Goal: Task Accomplishment & Management: Use online tool/utility

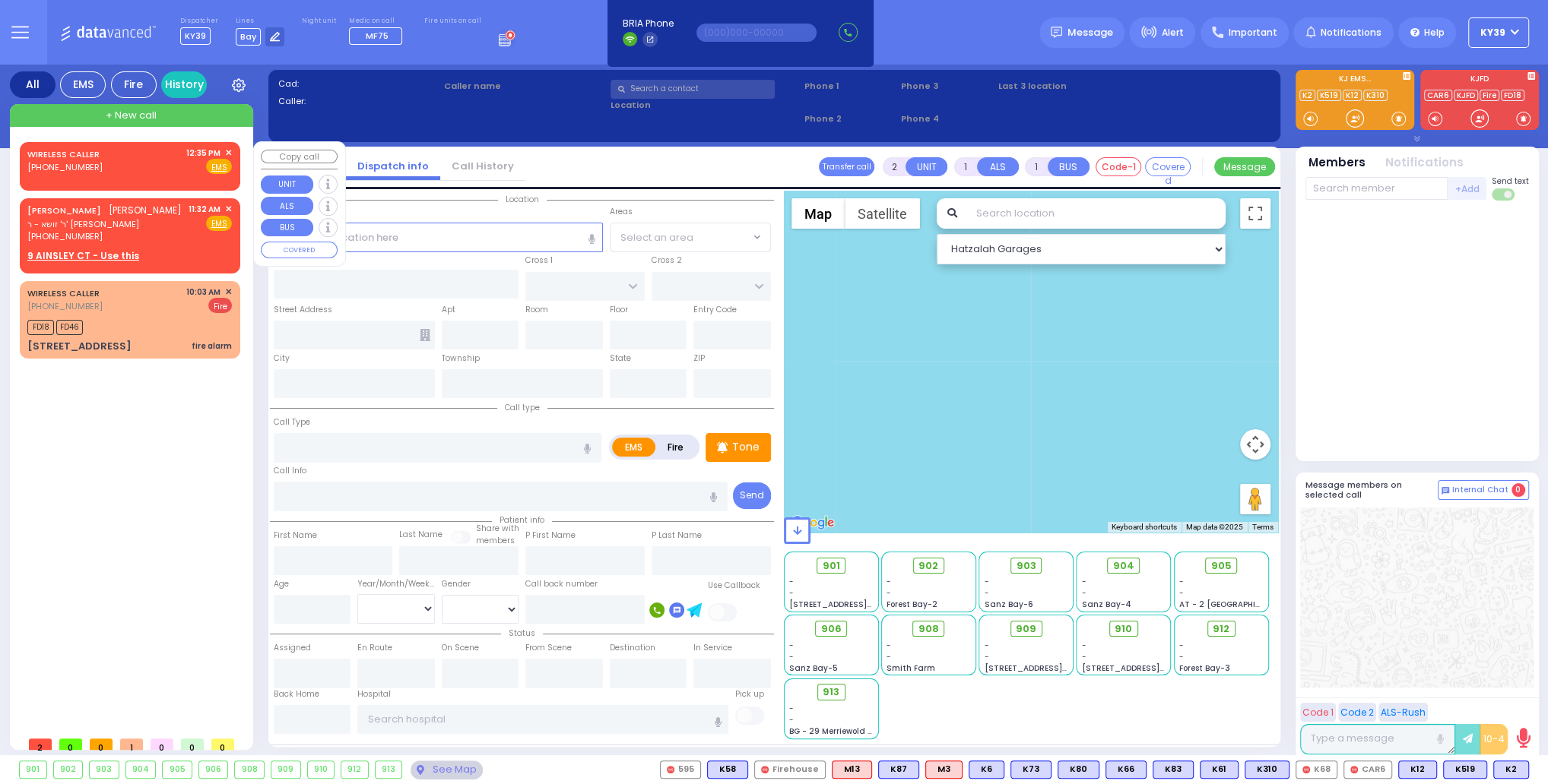
click at [178, 155] on div "WIRELESS CALLER [PHONE_NUMBER] 12:35 PM ✕ Fire EMS" at bounding box center [129, 161] width 205 height 28
select select
radio input "true"
select select
type input "12:35"
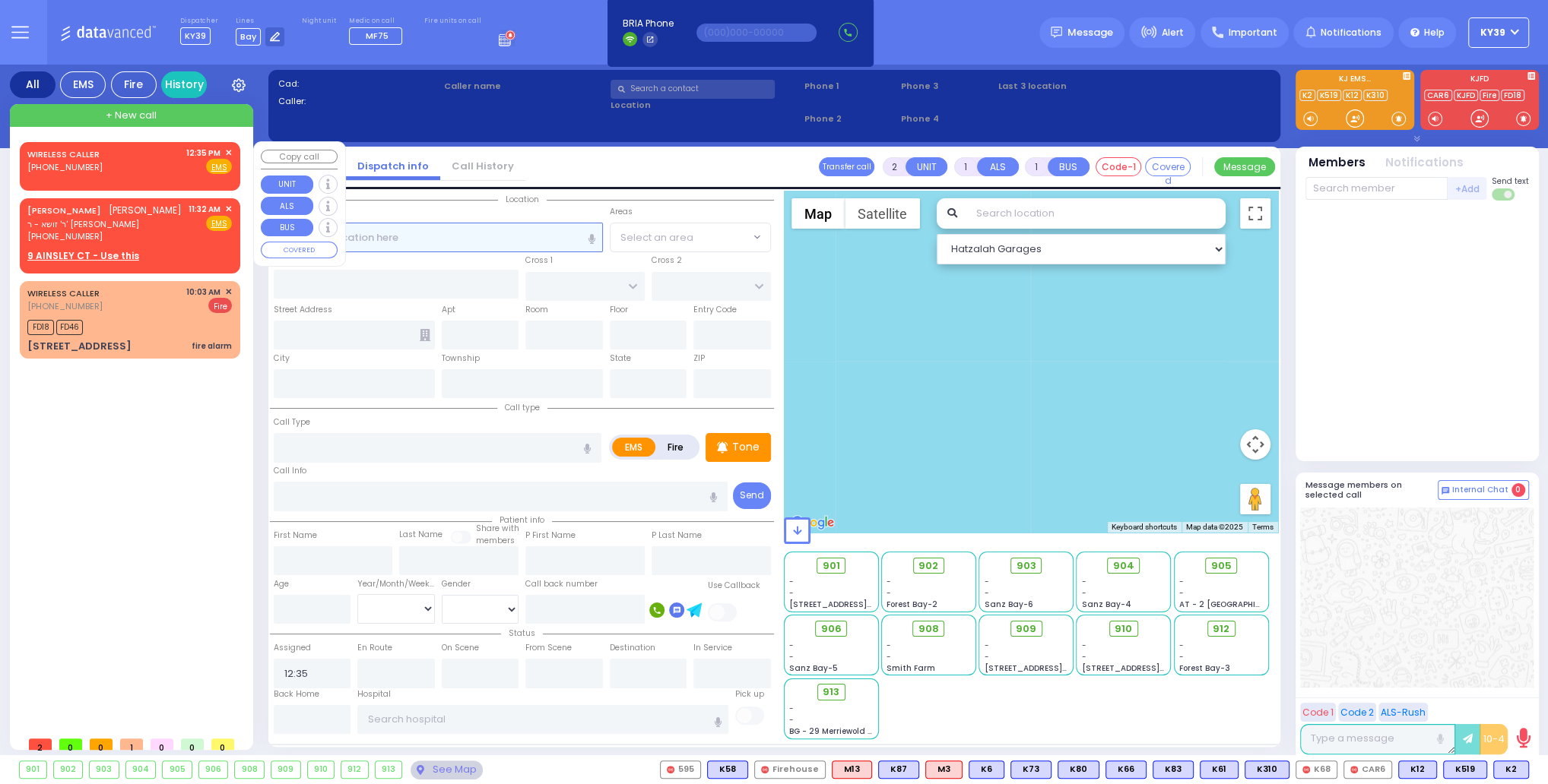
select select "Hatzalah Garages"
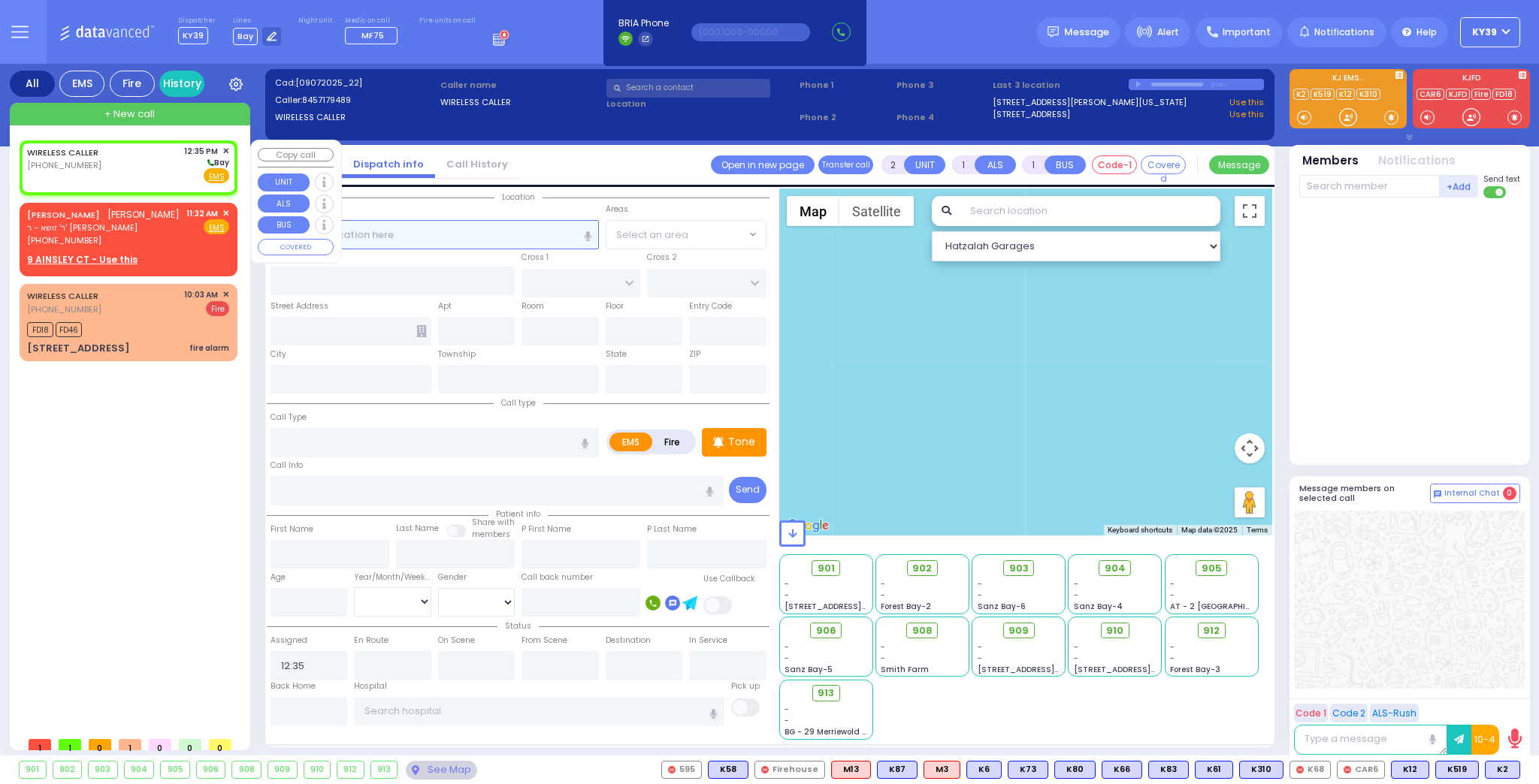
select select
radio input "true"
select select
select select "Hatzalah Garages"
click at [192, 176] on span "Fire" at bounding box center [191, 176] width 23 height 15
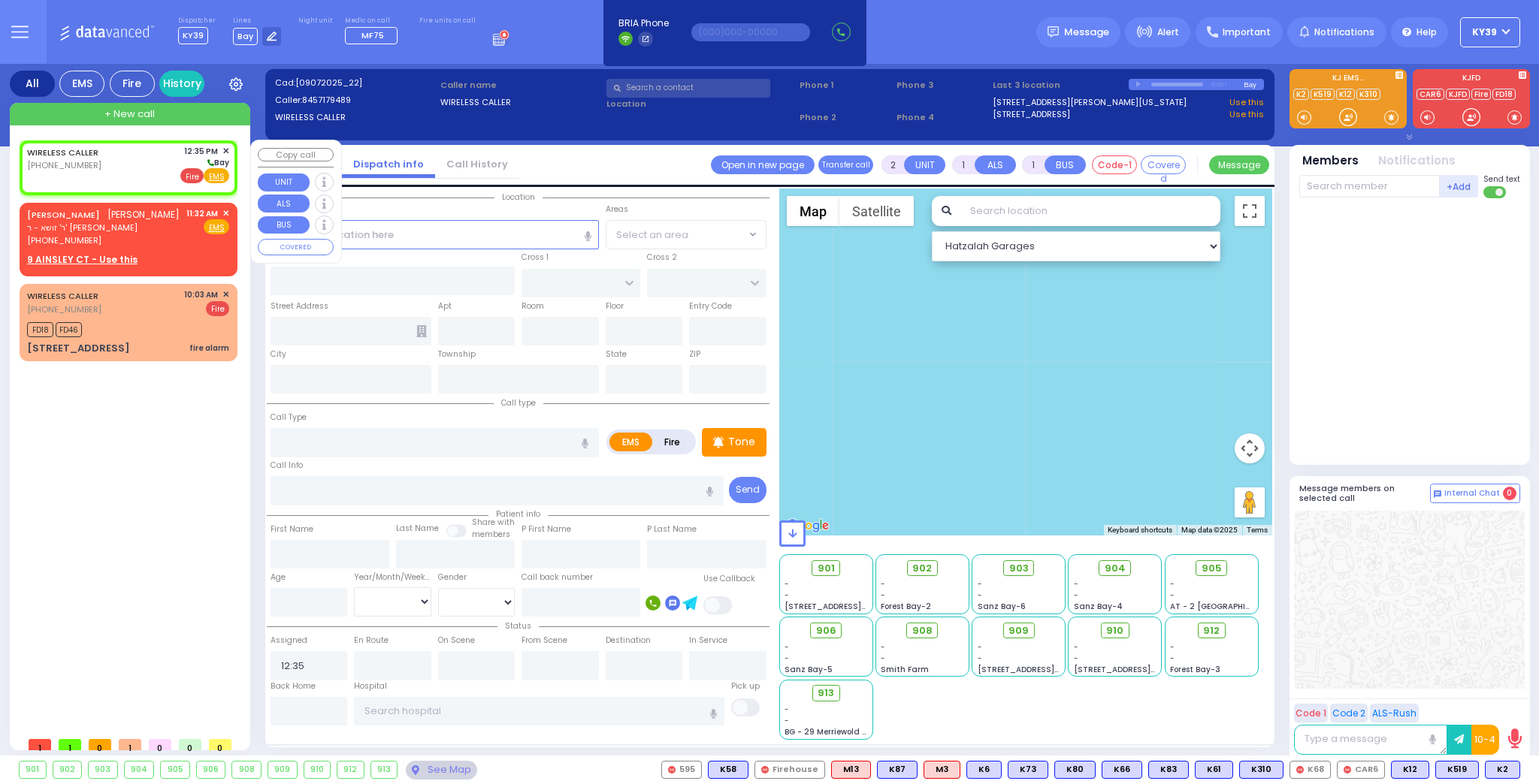
select select
radio input "false"
radio input "true"
select select
select select "Hatzalah Garages"
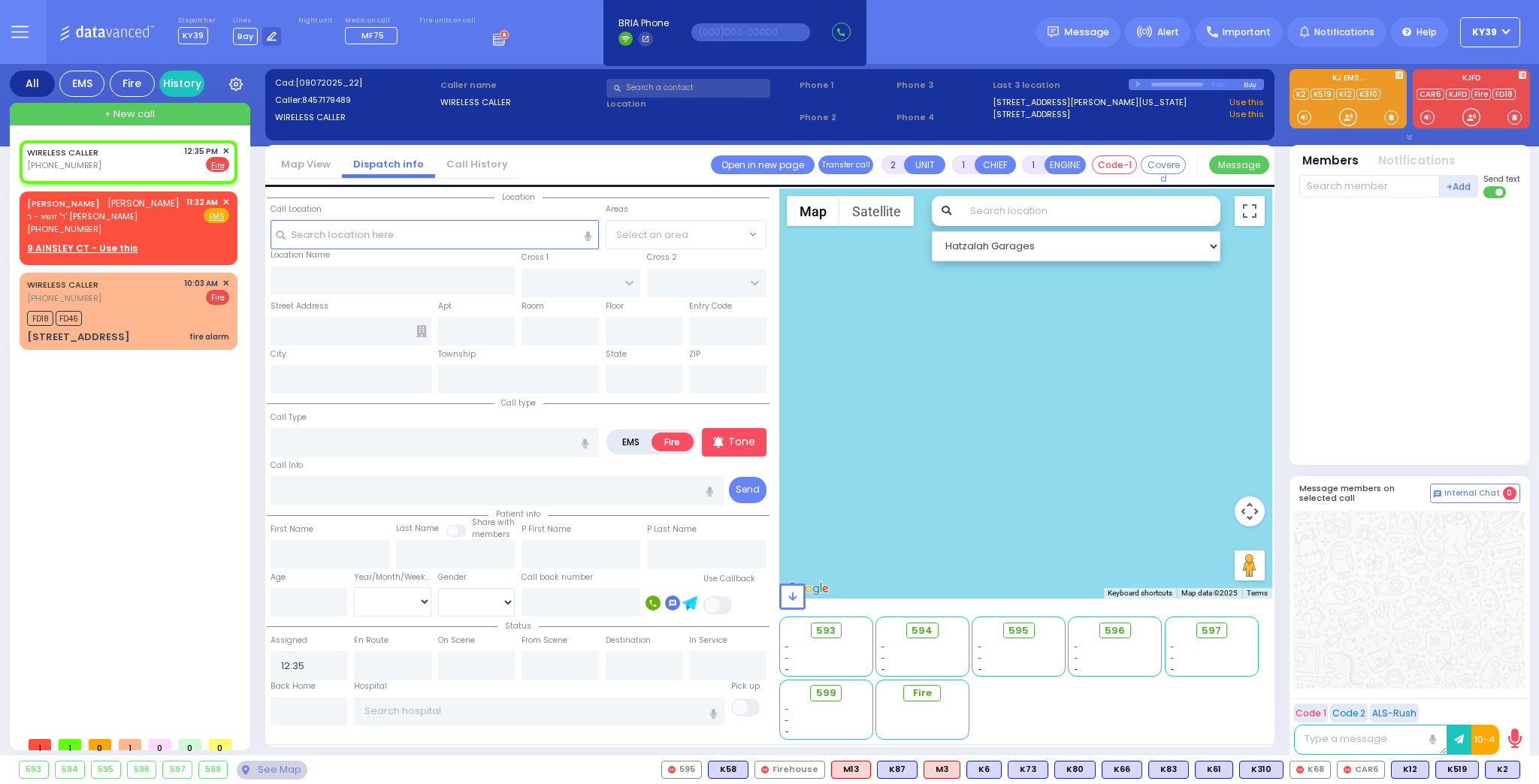
select select
radio input "true"
select select
select select "Hatzalah Garages"
click at [335, 234] on input "text" at bounding box center [434, 234] width 328 height 29
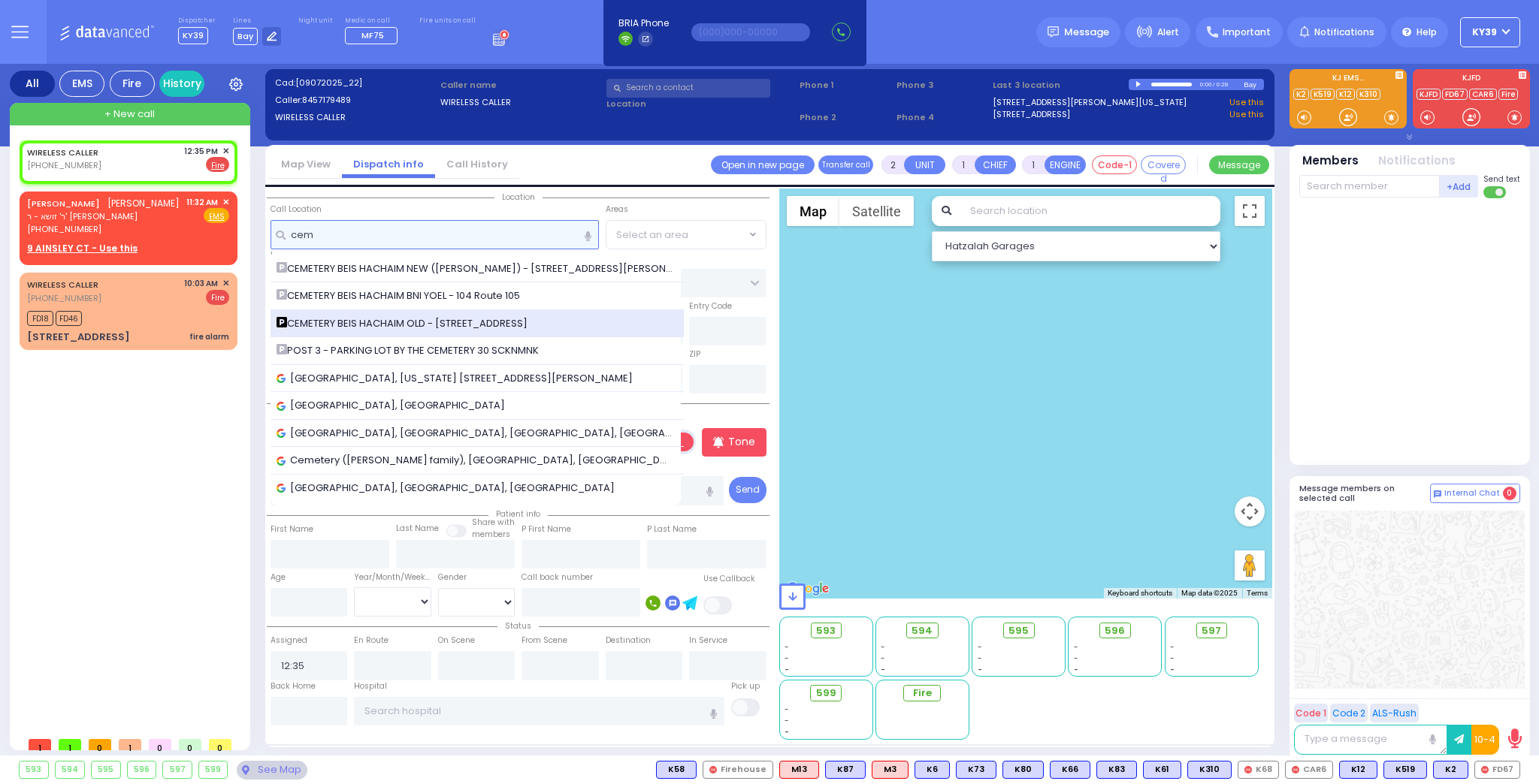
type input "cem"
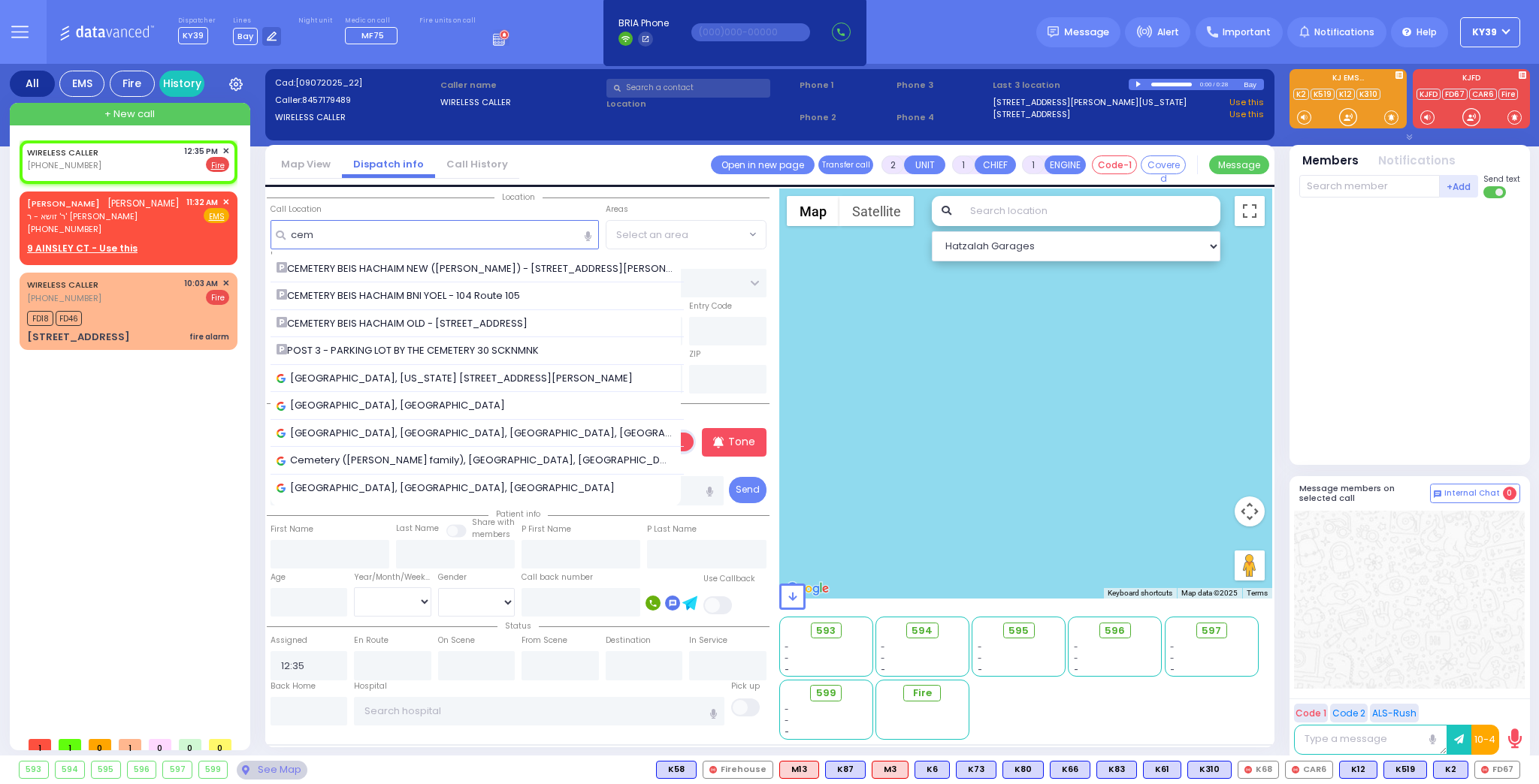
click at [427, 323] on span "CEMETERY BEIS HACHAIM OLD - [STREET_ADDRESS]" at bounding box center [404, 324] width 256 height 15
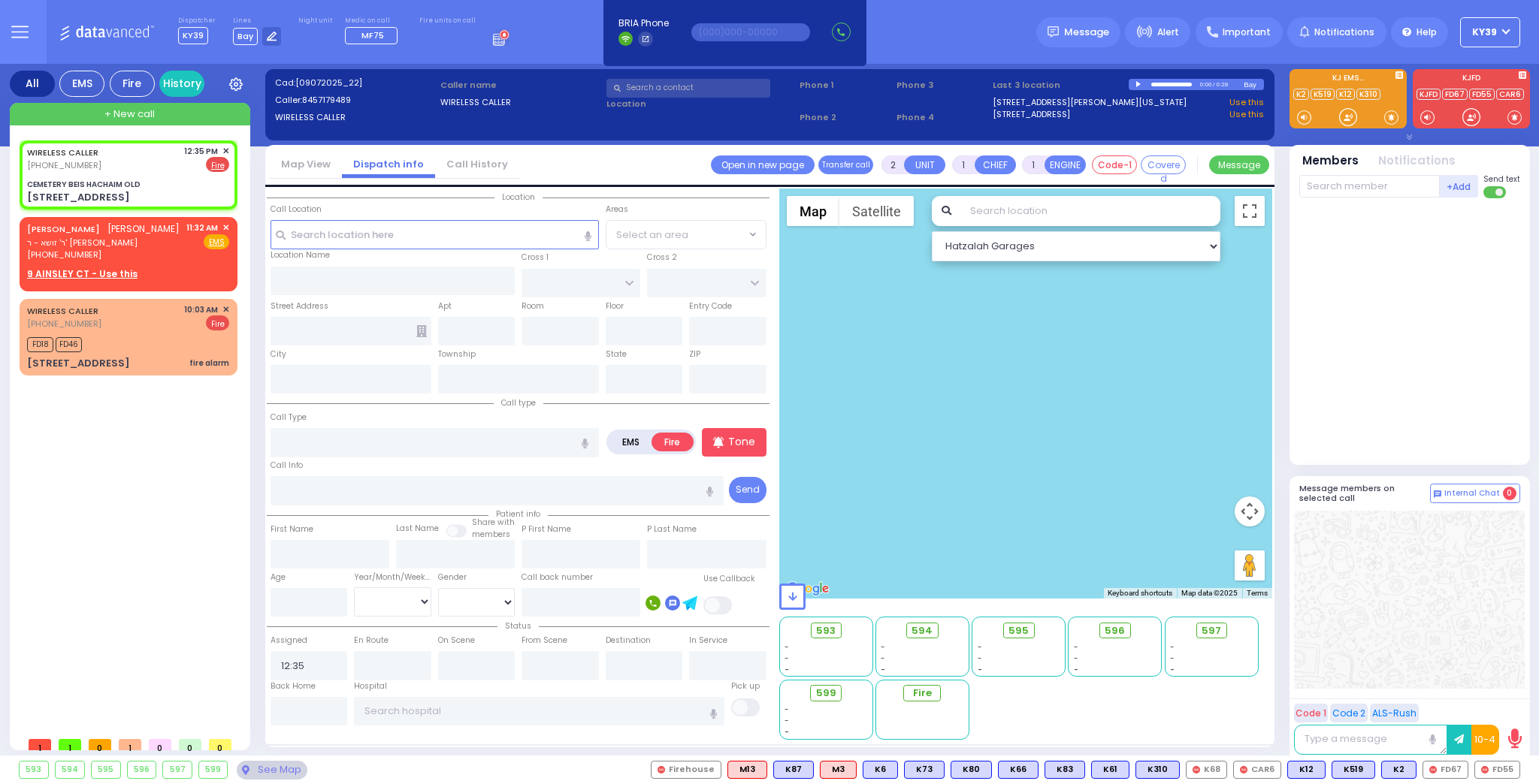
select select
radio input "true"
select select
select select "Hatzalah Garages"
type input "CEMETERY BEIS HACHAIM OLD"
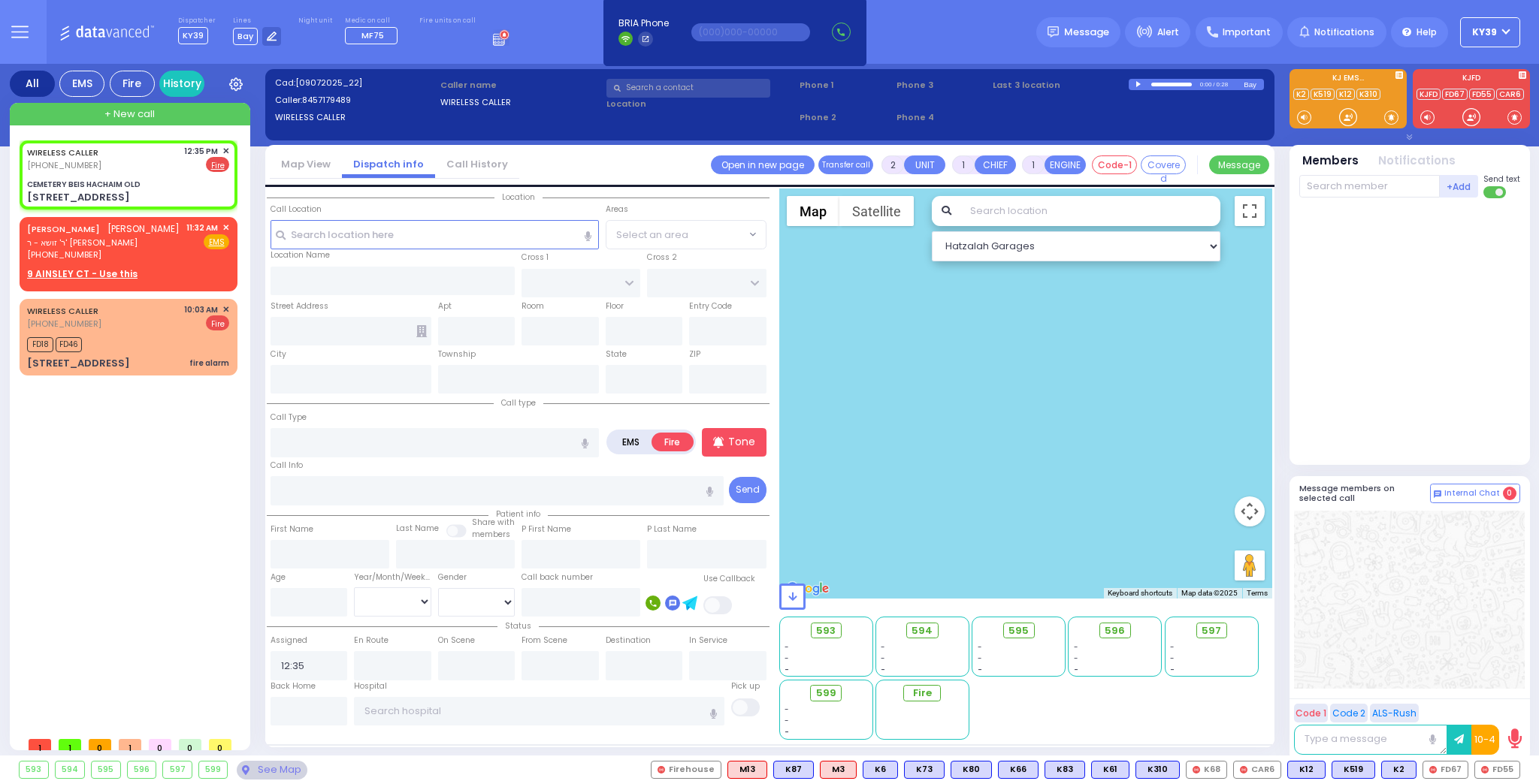
type input "[STREET_ADDRESS]"
type input "Monroe"
type input "[US_STATE]"
type input "10950"
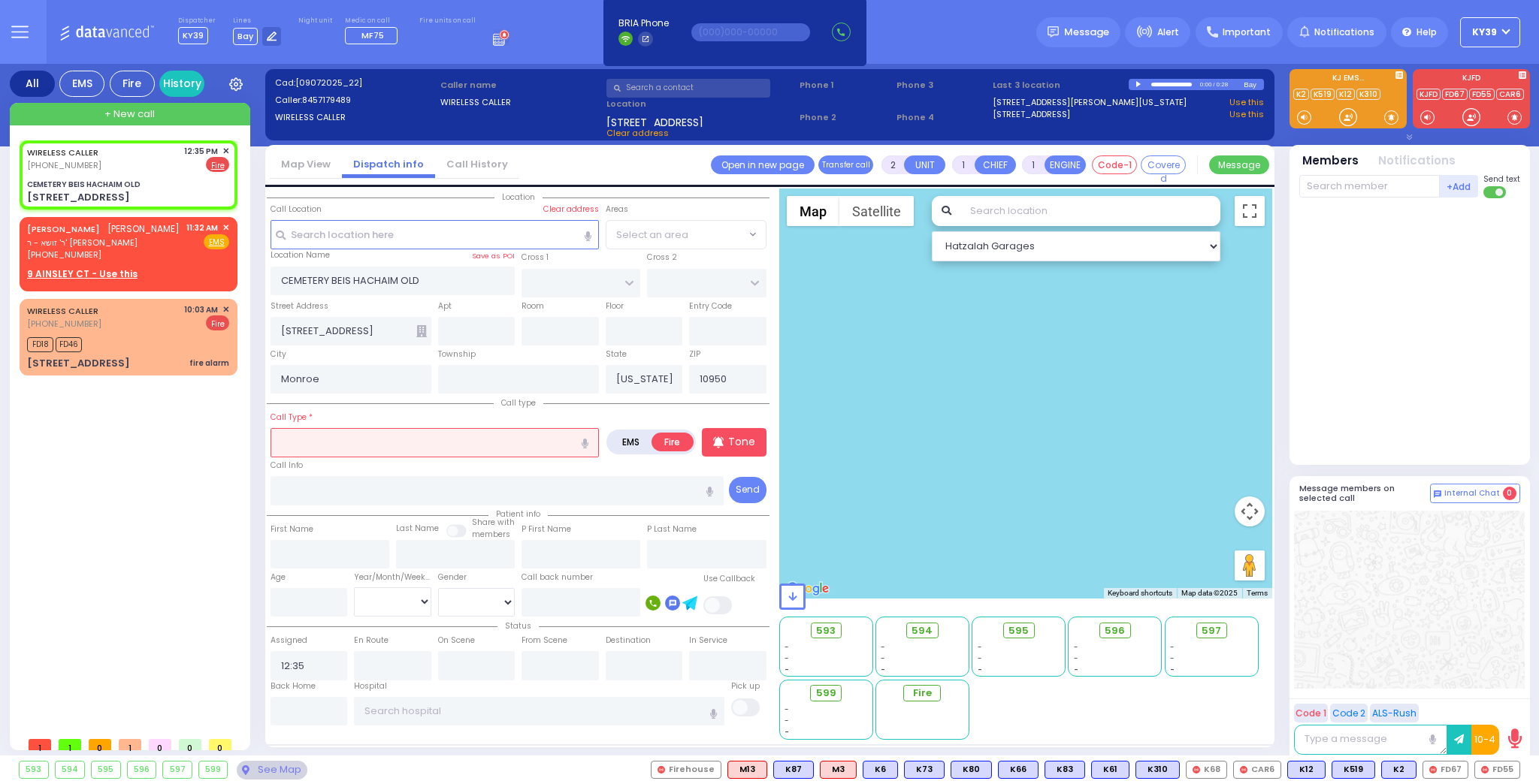
click at [363, 436] on input "text" at bounding box center [434, 442] width 328 height 29
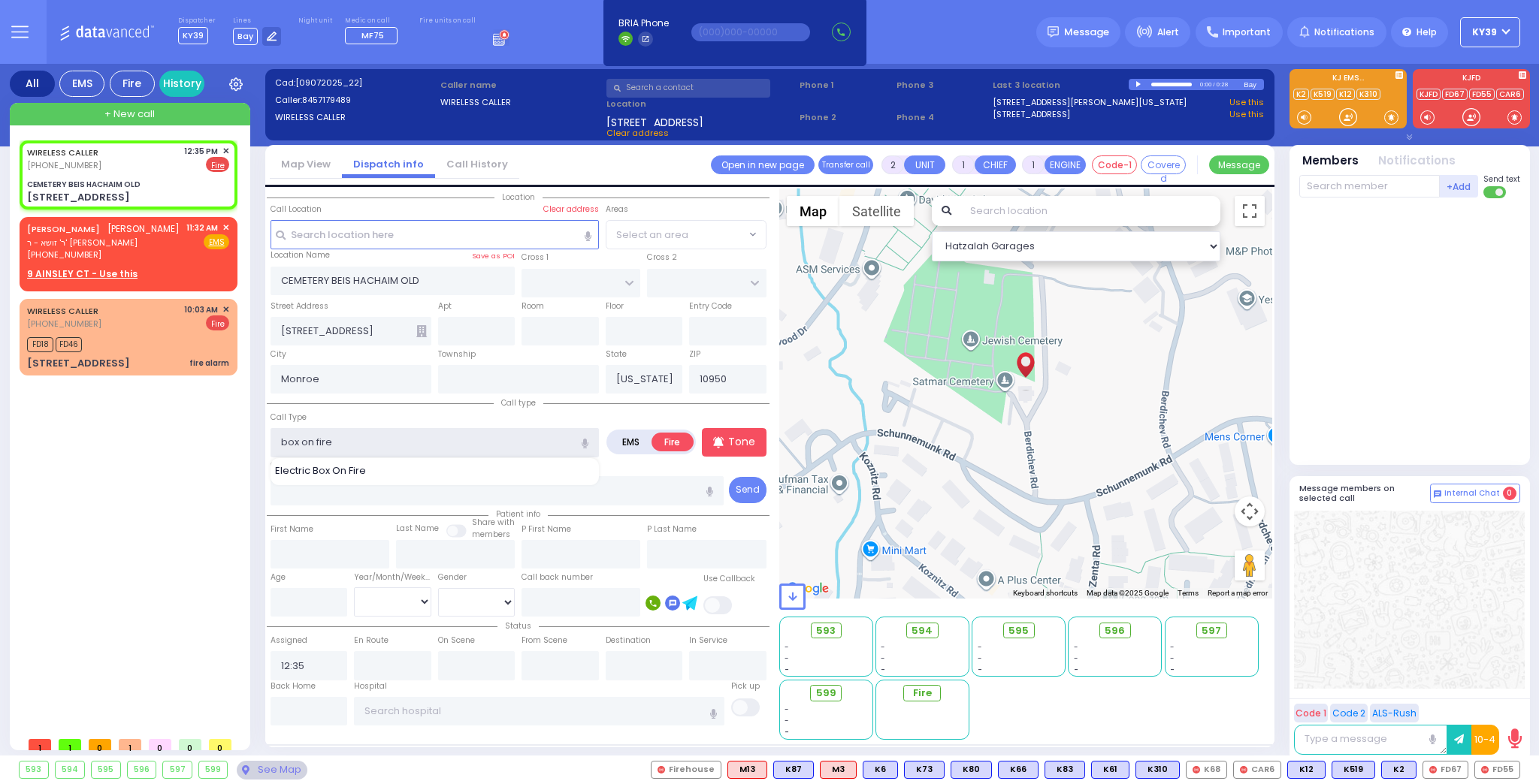
type input "box on fire"
click at [218, 540] on div "WIRELESS CALLER [PHONE_NUMBER] 12:35 PM ✕ Fire EMS" at bounding box center [131, 435] width 224 height 589
select select
radio input "true"
select select
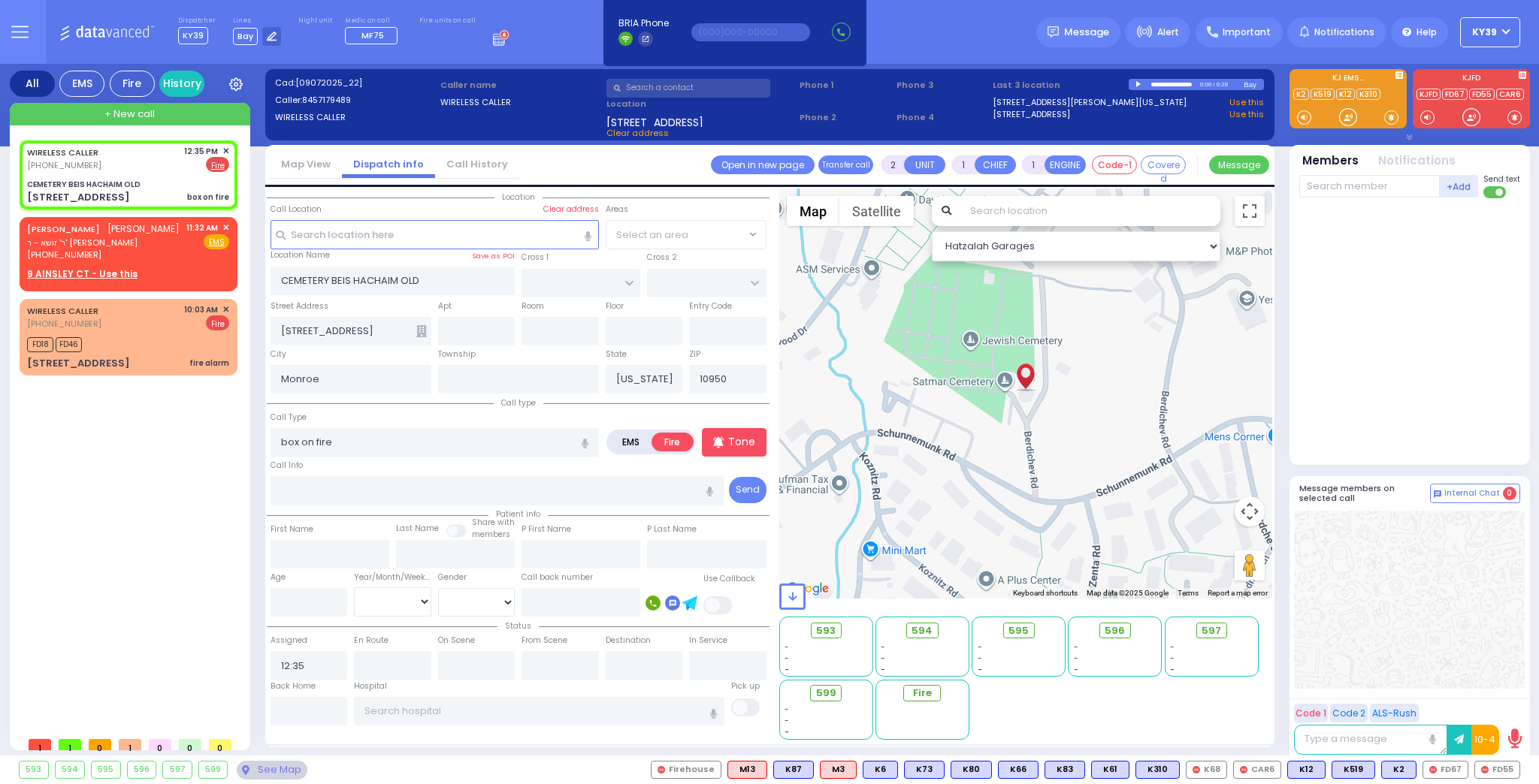
select select "Hatzalah Garages"
select select
radio input "true"
select select
select select "Hatzalah Garages"
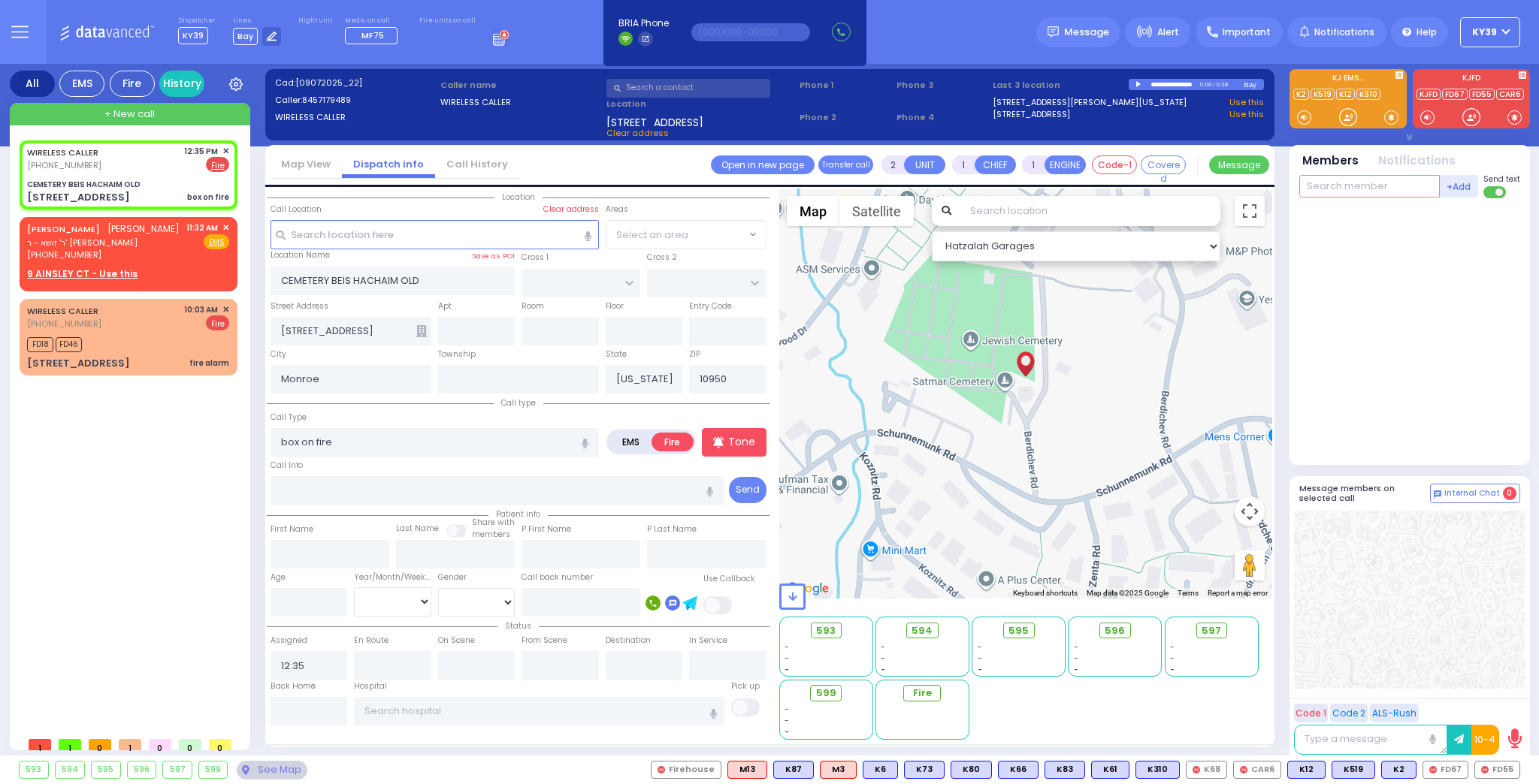
click at [1330, 186] on input "text" at bounding box center [1370, 186] width 141 height 22
type input "67"
select select
radio input "true"
select select
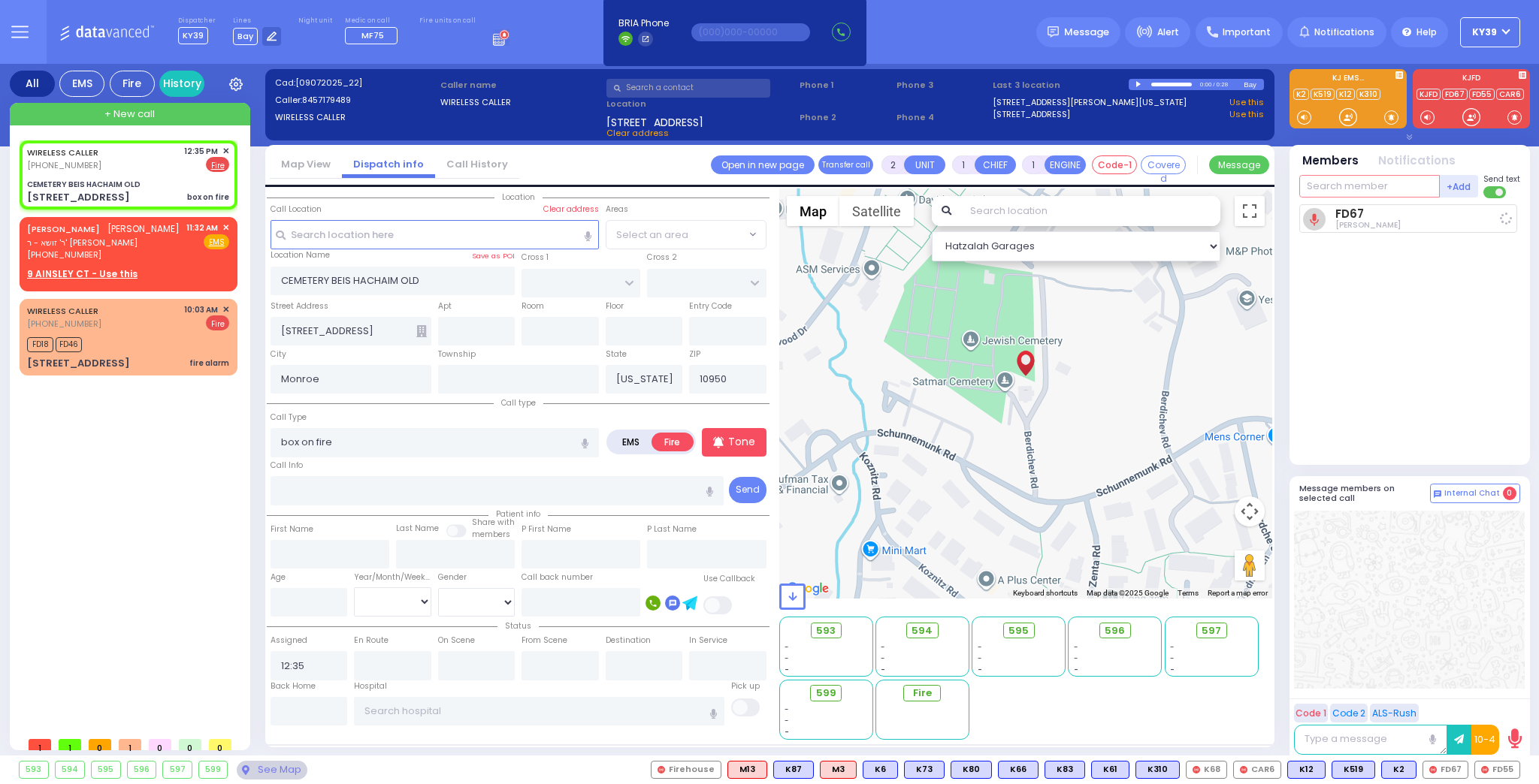
type input "12:36"
select select "Hatzalah Garages"
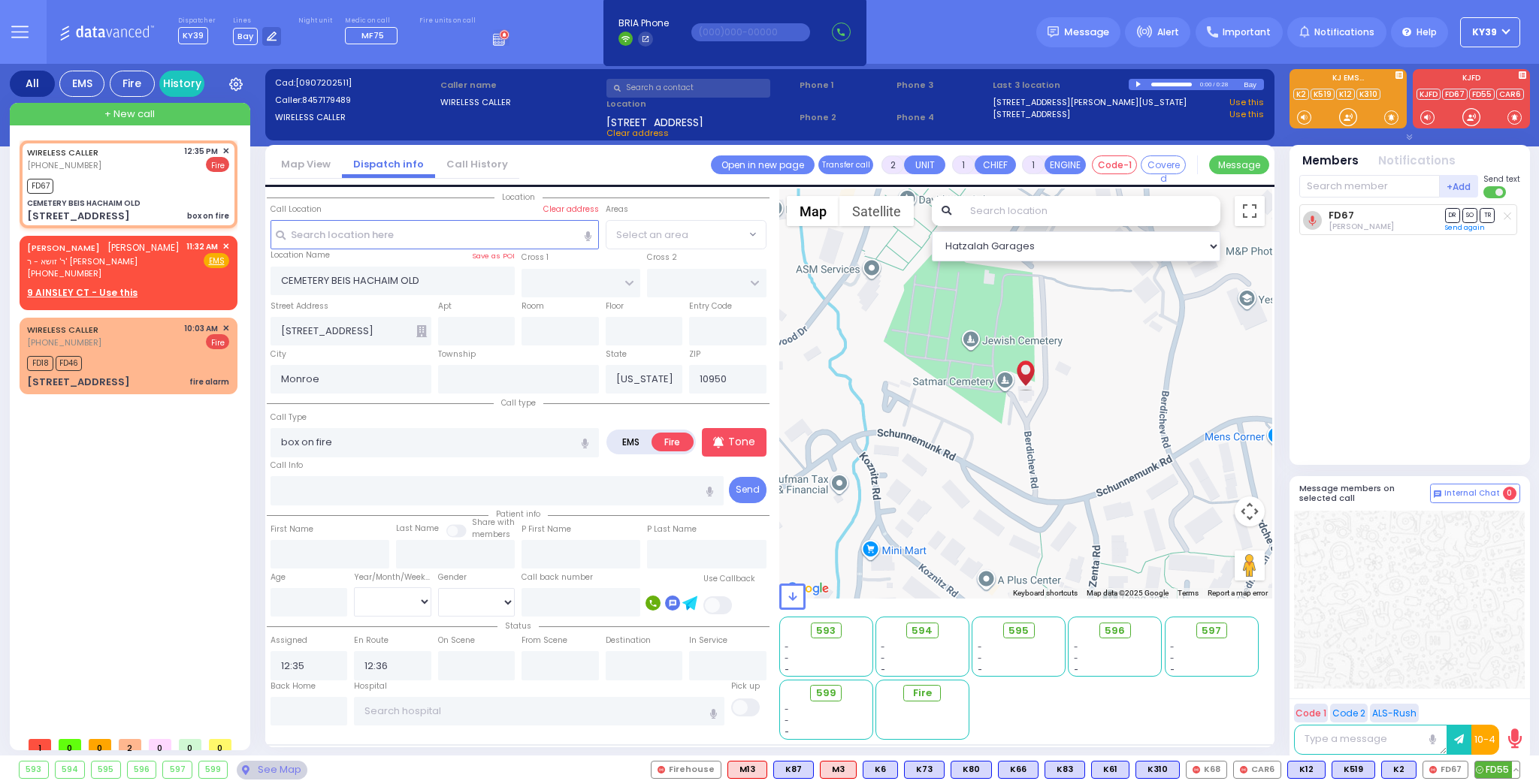
click at [1496, 767] on span "FD55" at bounding box center [1497, 770] width 44 height 17
select select
radio input "true"
select select
select select "Hatzalah Garages"
